Goal: Information Seeking & Learning: Learn about a topic

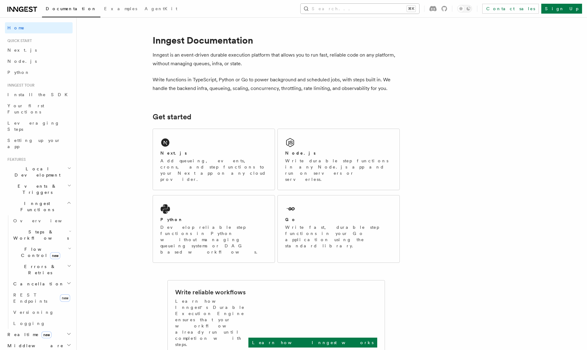
click at [388, 9] on button "Search... ⌘K" at bounding box center [360, 9] width 119 height 10
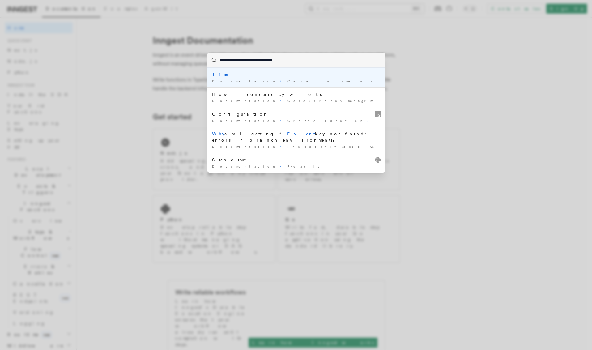
type input "**********"
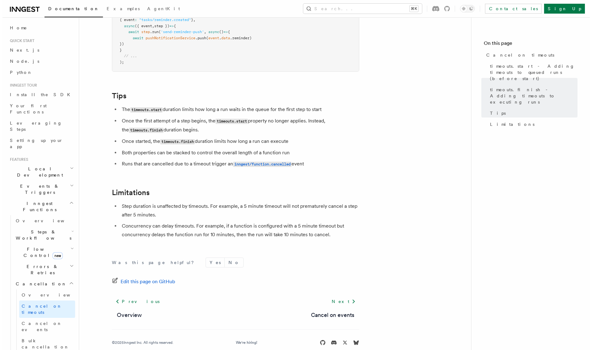
scroll to position [507, 0]
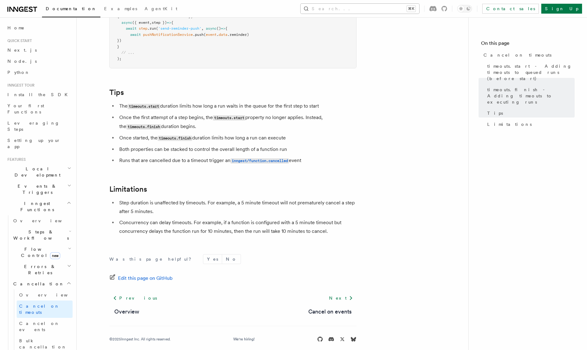
click at [390, 12] on button "Search... ⌘K" at bounding box center [360, 9] width 119 height 10
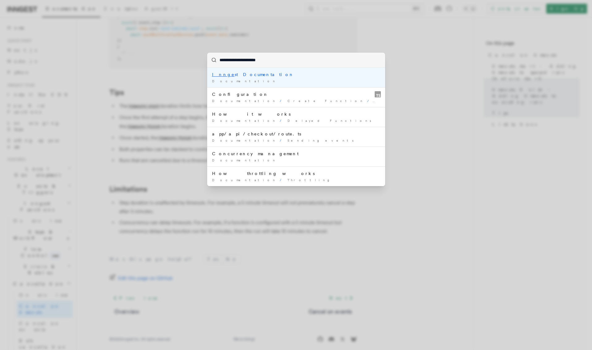
type input "**********"
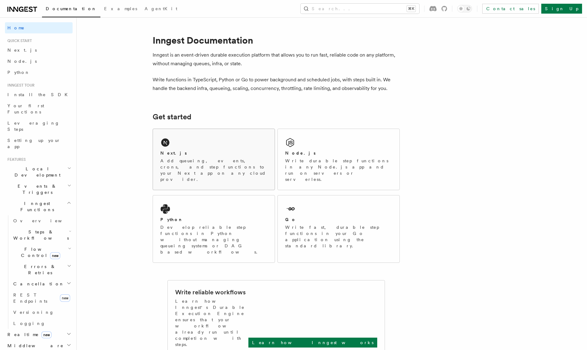
click at [183, 169] on p "Add queueing, events, crons, and step functions to your Next app on any cloud p…" at bounding box center [213, 170] width 107 height 25
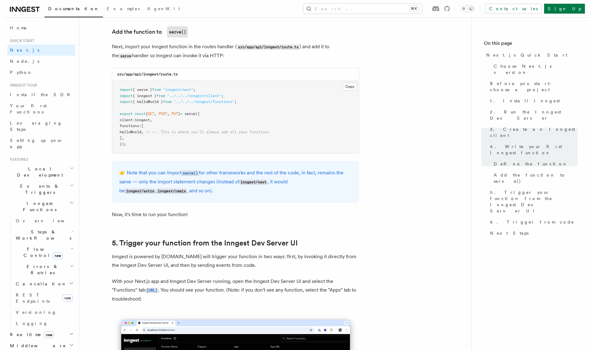
scroll to position [1220, 0]
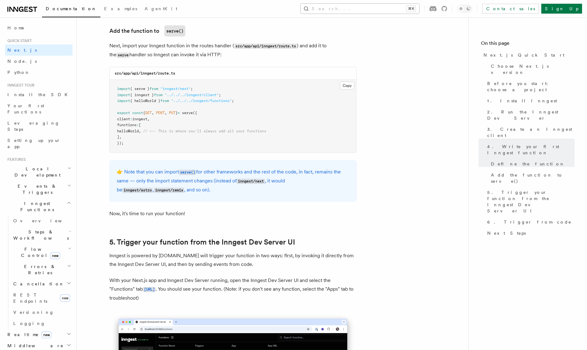
click at [363, 8] on button "Search... ⌘K" at bounding box center [360, 9] width 119 height 10
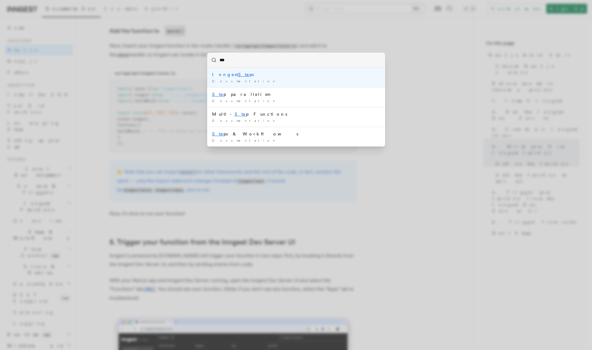
type input "****"
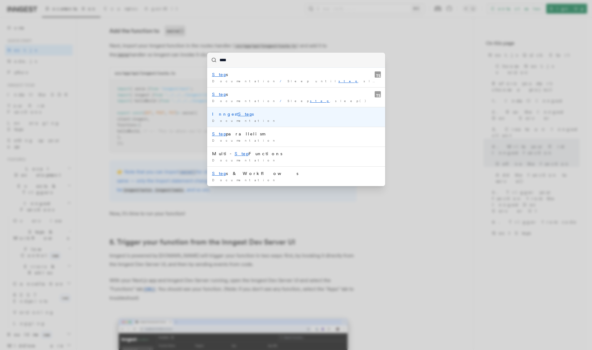
click at [243, 118] on div "Documentation /" at bounding box center [296, 120] width 168 height 5
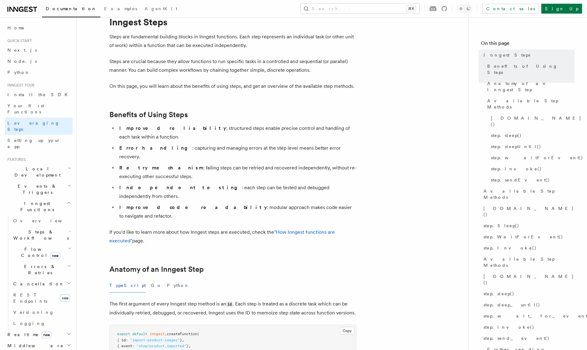
scroll to position [25, 0]
click at [335, 227] on p "If you'd like to learn more about how Inngest steps are executed, check the "Ho…" at bounding box center [232, 235] width 247 height 17
click at [321, 229] on link ""How Inngest functions are executed"" at bounding box center [222, 236] width 226 height 15
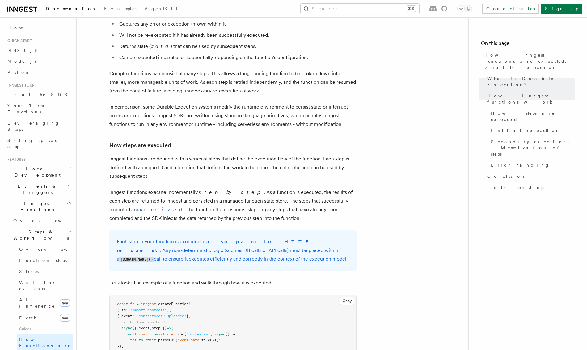
scroll to position [344, 0]
click at [118, 237] on p "Each step in your function is executed as a separate HTTP request . Any non-det…" at bounding box center [233, 250] width 232 height 26
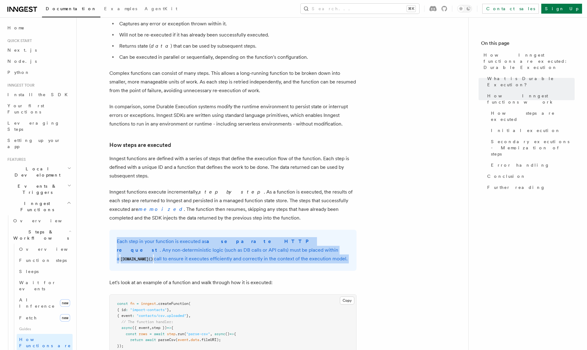
drag, startPoint x: 118, startPoint y: 225, endPoint x: 118, endPoint y: 235, distance: 9.6
click at [118, 237] on p "Each step in your function is executed as a separate HTTP request . Any non-det…" at bounding box center [233, 250] width 232 height 26
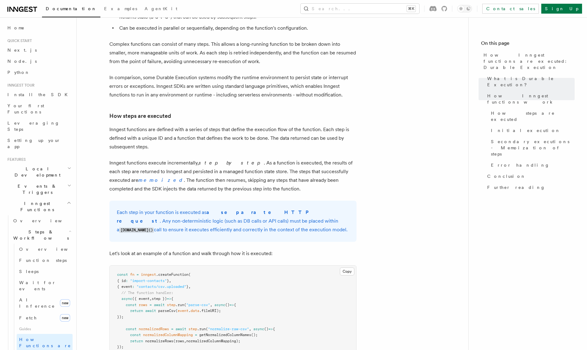
scroll to position [375, 0]
drag, startPoint x: 255, startPoint y: 205, endPoint x: 255, endPoint y: 218, distance: 13.0
click at [255, 218] on div "Each step in your function is executed as a separate HTTP request . Any non-det…" at bounding box center [232, 219] width 247 height 41
drag, startPoint x: 115, startPoint y: 193, endPoint x: 115, endPoint y: 216, distance: 23.5
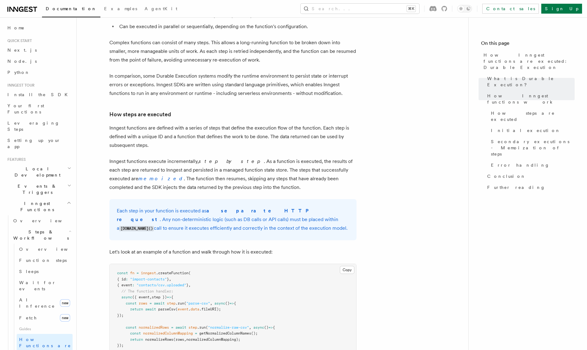
click at [115, 216] on div "Each step in your function is executed as a separate HTTP request . Any non-det…" at bounding box center [232, 219] width 247 height 41
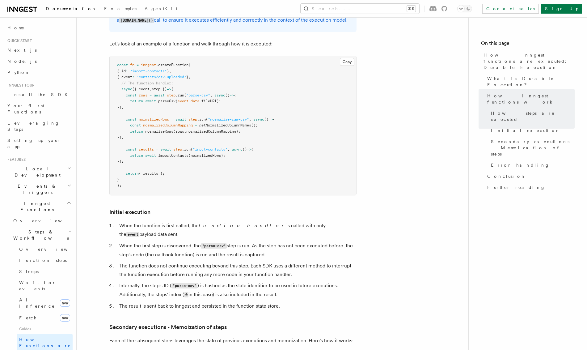
scroll to position [587, 0]
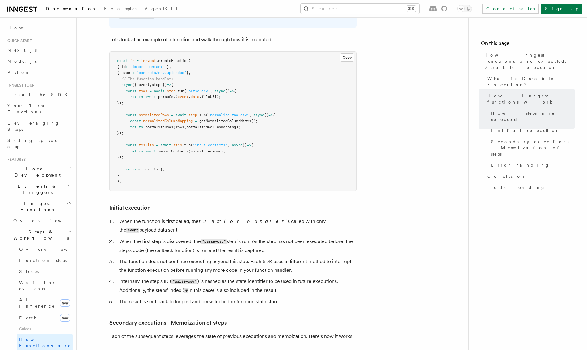
click at [118, 277] on li "Internally, the step's ID ( "parse-csv" ) is hashed as the state identifier to …" at bounding box center [236, 286] width 239 height 18
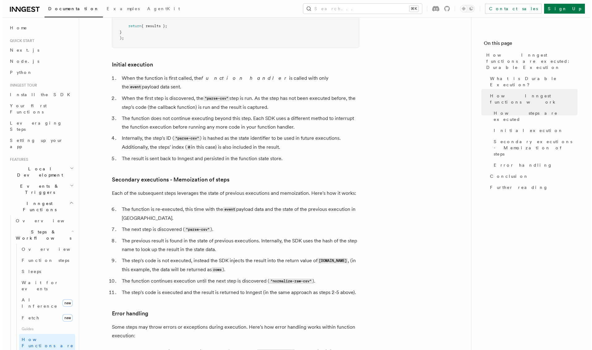
scroll to position [732, 0]
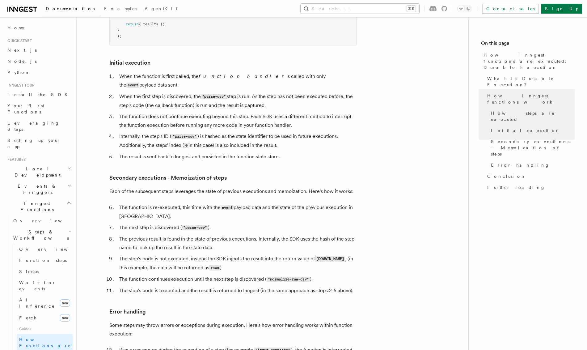
click at [363, 8] on button "Search... ⌘K" at bounding box center [360, 9] width 119 height 10
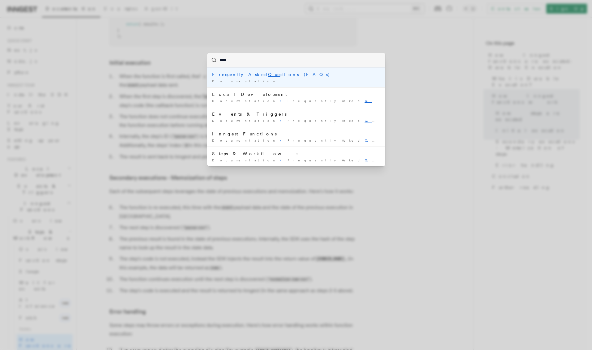
type input "*****"
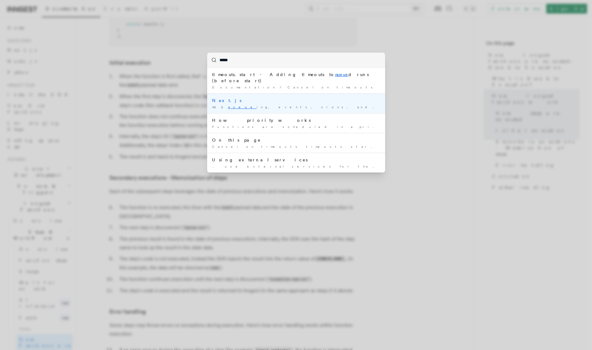
click at [230, 105] on div "Add queue ing, events, crons, and step functions to your Next …" at bounding box center [296, 107] width 168 height 5
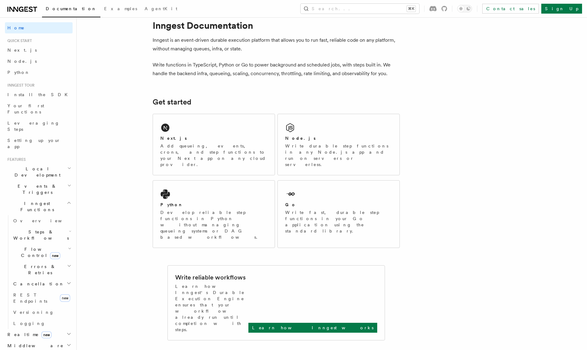
scroll to position [64, 0]
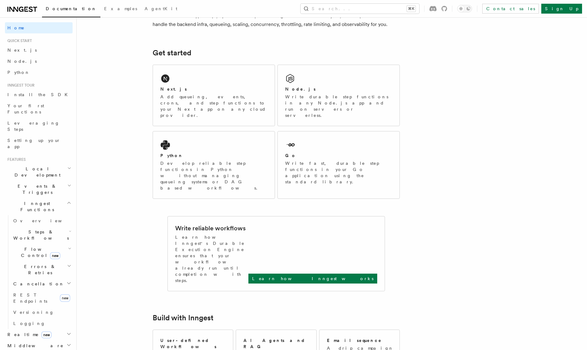
click at [230, 101] on p "Add queueing, events, crons, and step functions to your Next app on any cloud p…" at bounding box center [213, 106] width 107 height 25
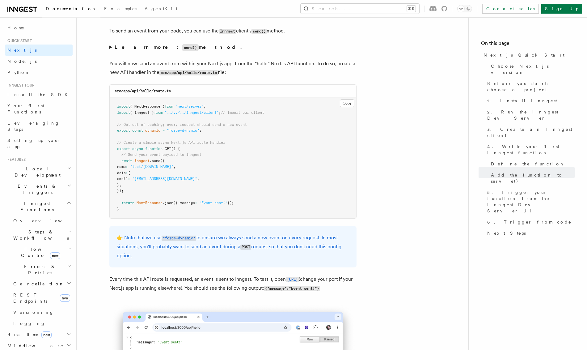
scroll to position [3205, 0]
drag, startPoint x: 208, startPoint y: 136, endPoint x: 111, endPoint y: 128, distance: 97.3
click at [111, 128] on pre "import { NextResponse } from "next/server" ; import { inngest } from "../../../…" at bounding box center [233, 158] width 247 height 121
click at [121, 132] on span "export" at bounding box center [123, 131] width 13 height 4
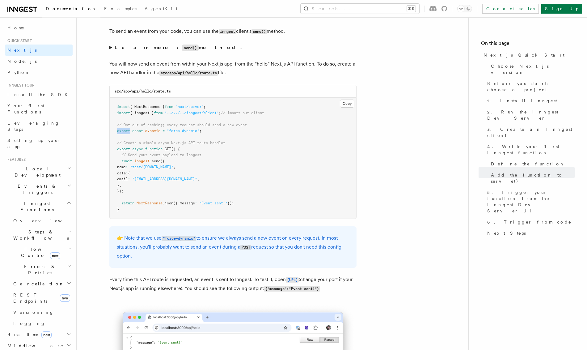
click at [121, 132] on span "export" at bounding box center [123, 131] width 13 height 4
click at [138, 127] on span "// Opt out of caching; every request should send a new event" at bounding box center [182, 125] width 130 height 4
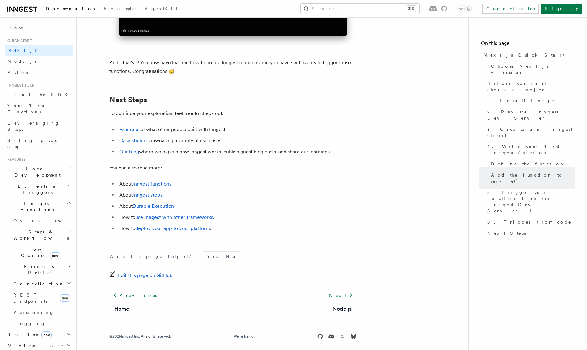
scroll to position [3816, 0]
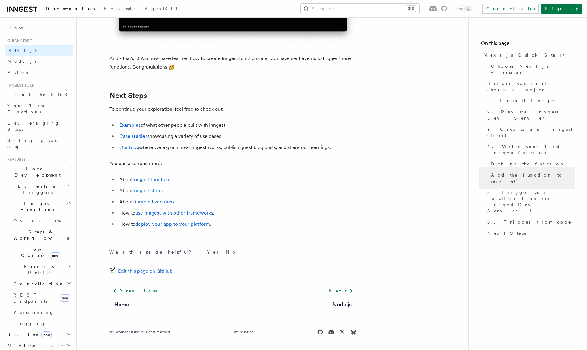
click at [155, 192] on link "Inngest steps" at bounding box center [148, 191] width 30 height 6
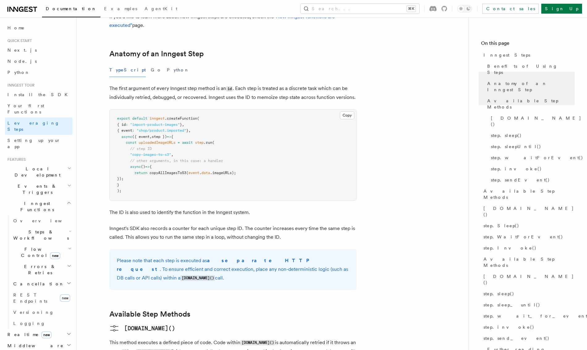
scroll to position [240, 0]
click at [41, 138] on span "Setting up your app" at bounding box center [33, 143] width 53 height 11
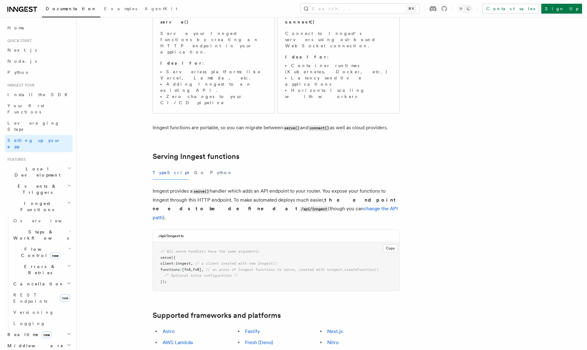
scroll to position [98, 0]
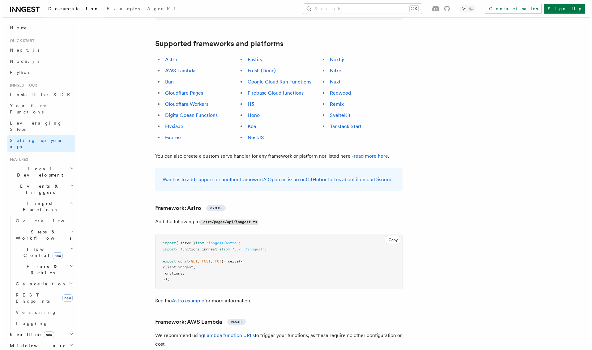
scroll to position [365, 0]
